Goal: Task Accomplishment & Management: Use online tool/utility

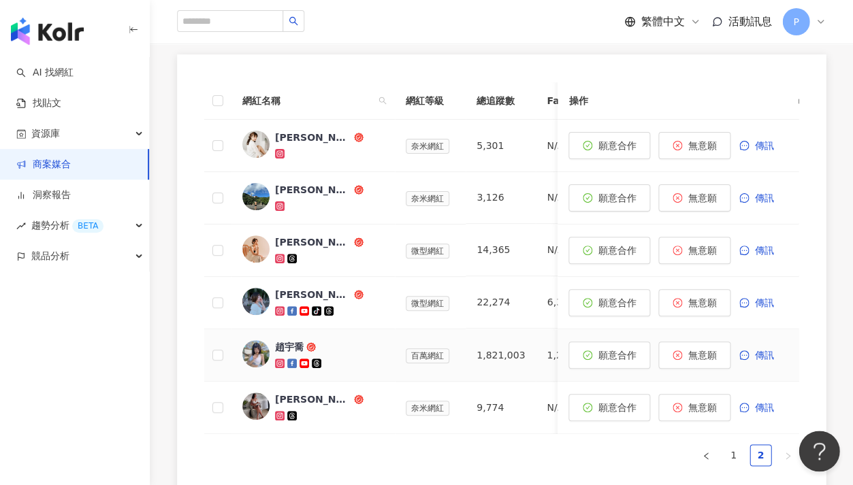
scroll to position [479, 0]
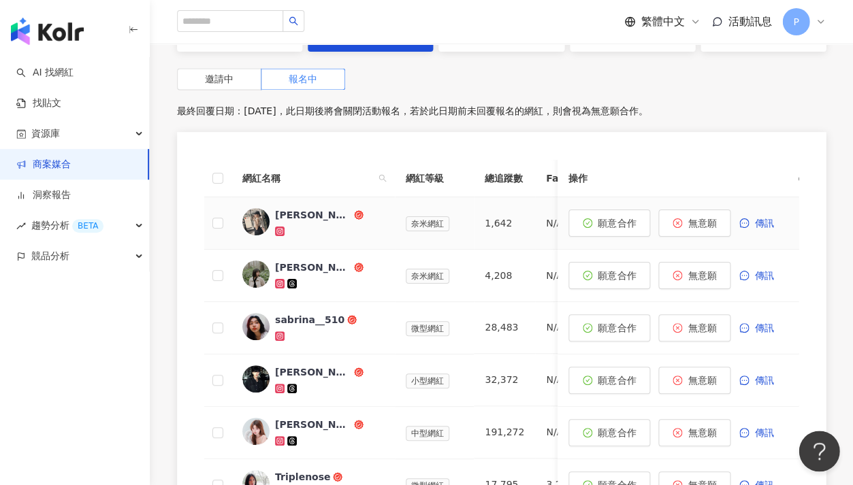
click at [355, 224] on div at bounding box center [329, 231] width 109 height 14
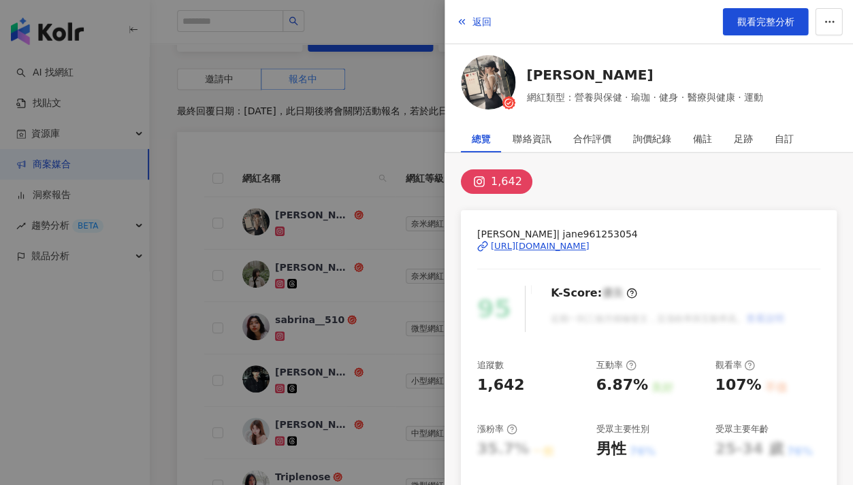
click at [515, 244] on div "https://www.instagram.com/jane961253054/" at bounding box center [540, 246] width 99 height 12
click at [346, 118] on div at bounding box center [426, 242] width 853 height 485
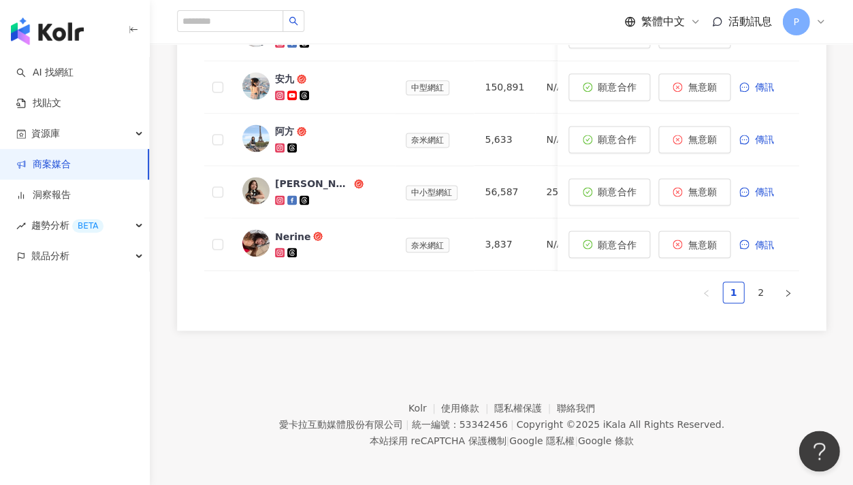
scroll to position [858, 0]
click at [757, 285] on link "2" at bounding box center [760, 292] width 20 height 20
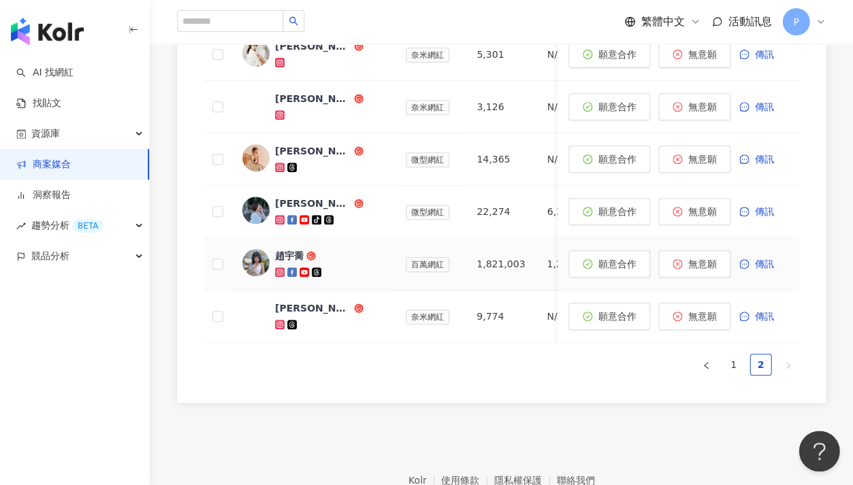
scroll to position [628, 0]
click at [354, 214] on div at bounding box center [329, 221] width 109 height 14
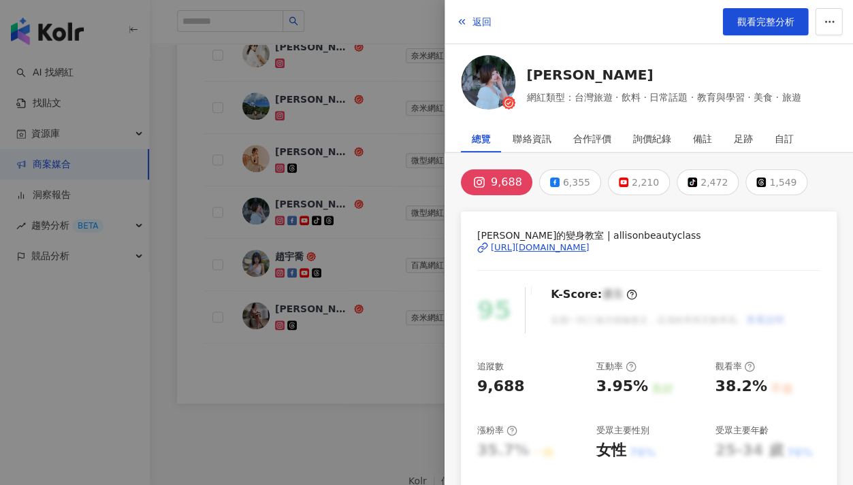
click at [569, 243] on div "https://www.instagram.com/allisonbeautyclass/" at bounding box center [540, 248] width 99 height 12
click at [399, 394] on div at bounding box center [426, 242] width 853 height 485
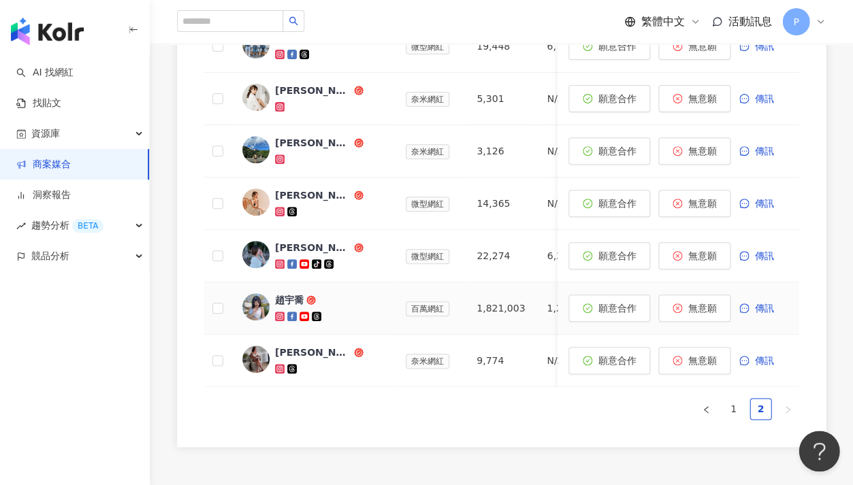
scroll to position [568, 0]
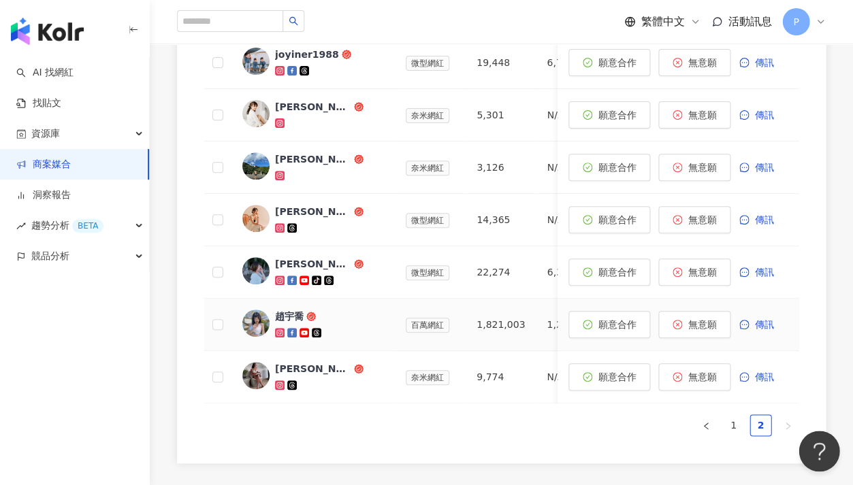
click at [363, 326] on div at bounding box center [329, 333] width 109 height 14
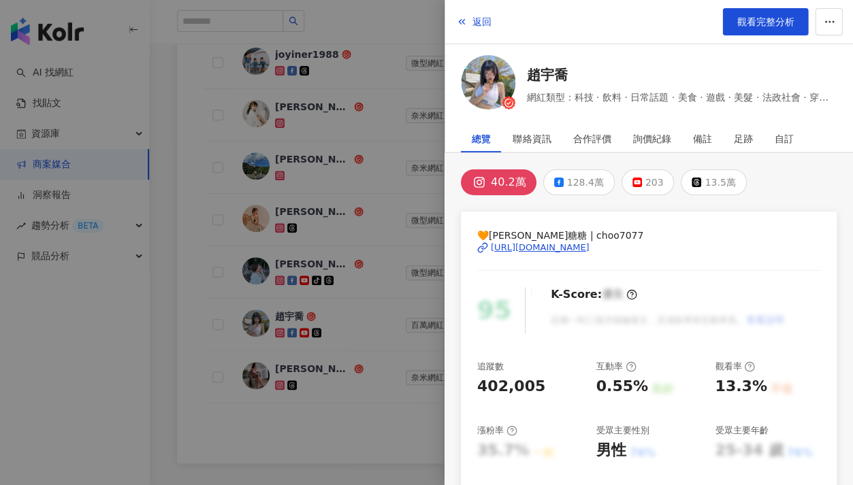
scroll to position [0, 0]
click at [362, 275] on div at bounding box center [426, 242] width 853 height 485
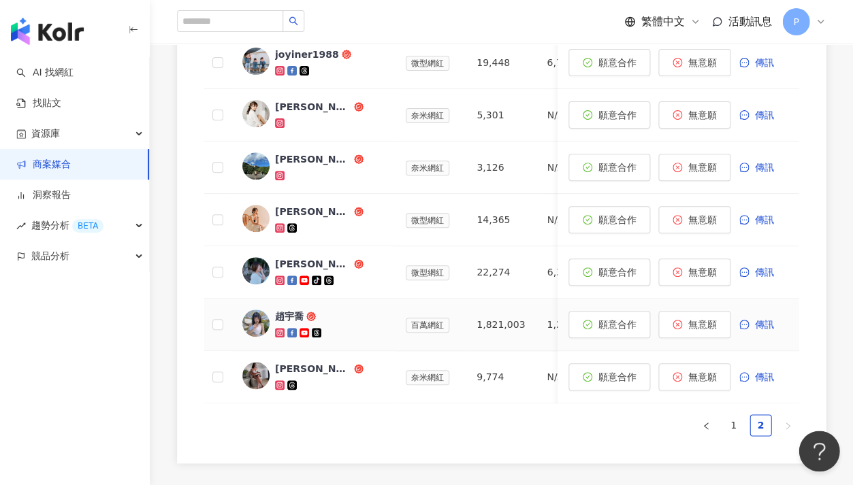
click at [372, 318] on div "趙宇喬" at bounding box center [329, 317] width 109 height 14
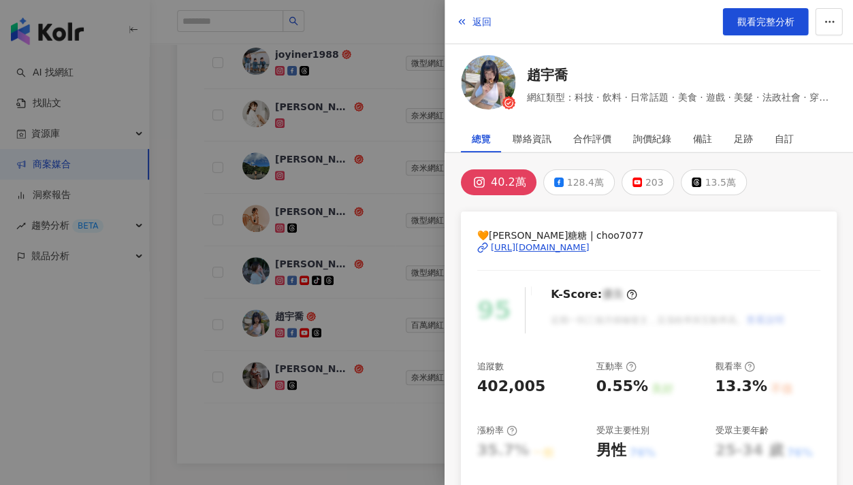
click at [589, 248] on div "https://www.instagram.com/choo7077/" at bounding box center [540, 248] width 99 height 12
